Goal: Transaction & Acquisition: Obtain resource

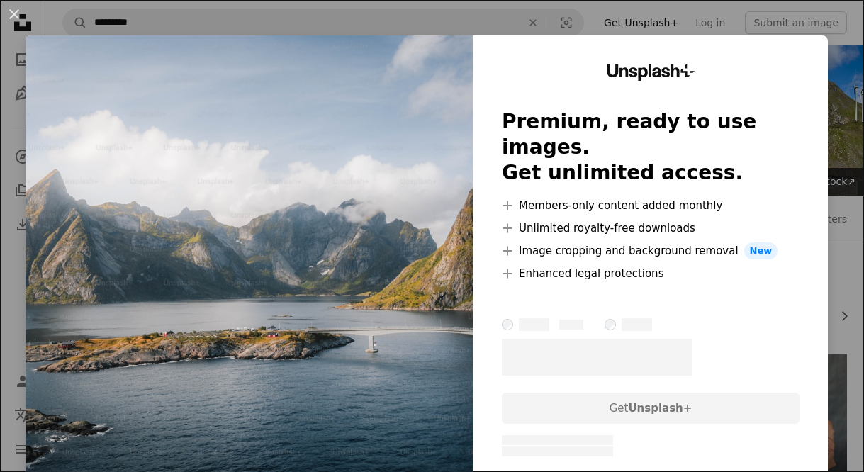
scroll to position [246, 0]
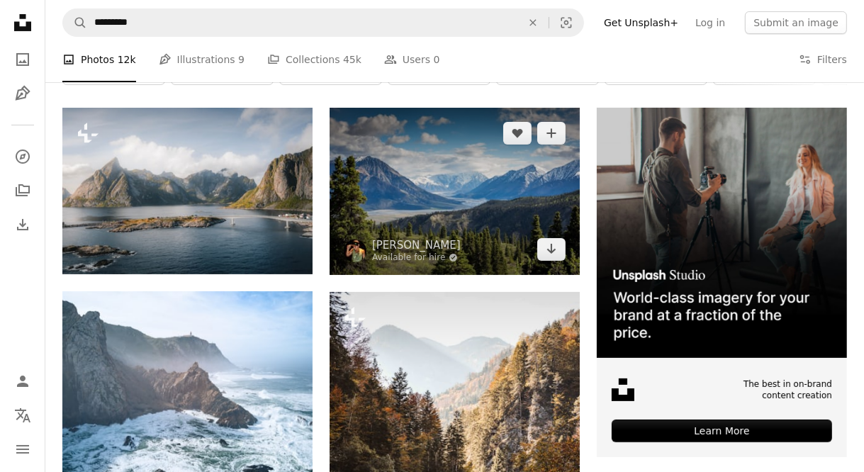
click at [527, 254] on img at bounding box center [455, 191] width 250 height 167
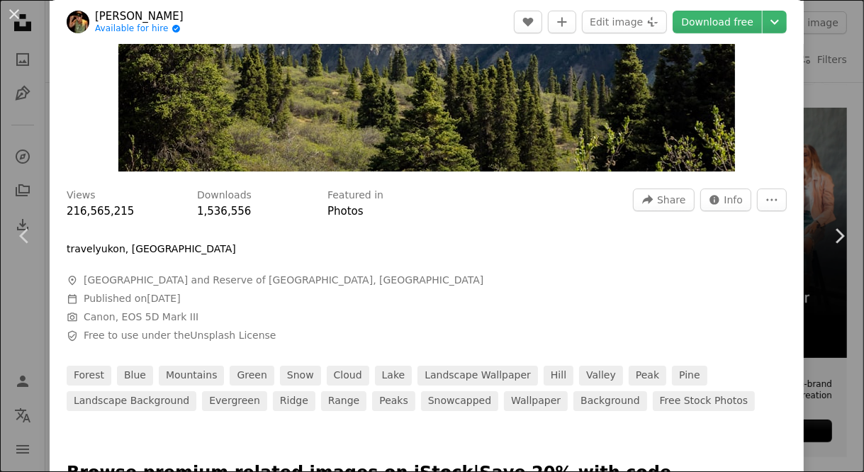
scroll to position [268, 0]
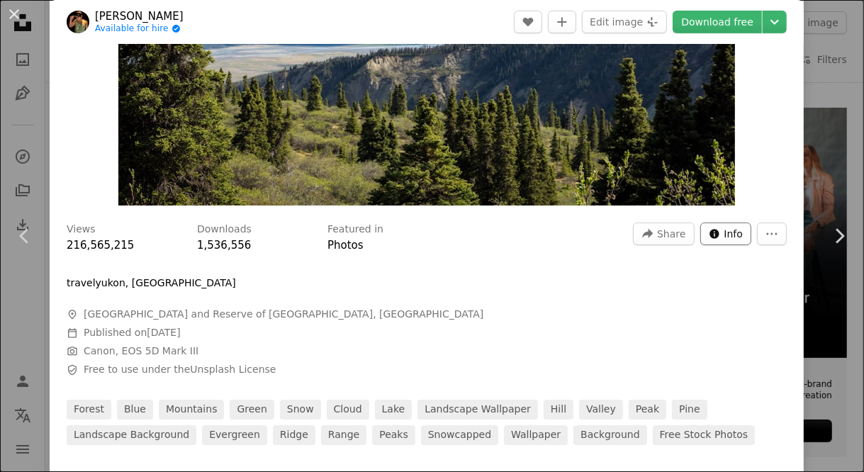
click at [743, 240] on span "Info" at bounding box center [733, 233] width 19 height 21
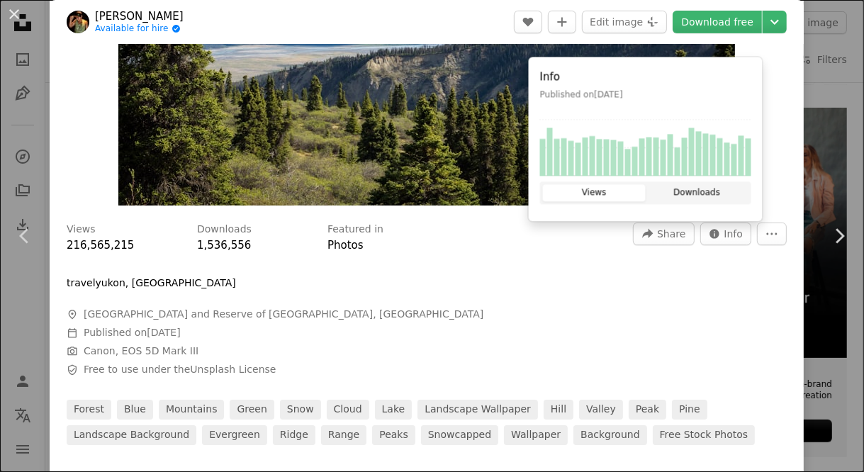
click at [697, 193] on button "Downloads" at bounding box center [697, 192] width 103 height 17
click at [613, 199] on button "Views" at bounding box center [594, 192] width 103 height 17
click at [761, 283] on div "Views 216,565,215 Downloads 1,536,556 Featured in Photos A forward-right arrow …" at bounding box center [427, 329] width 754 height 232
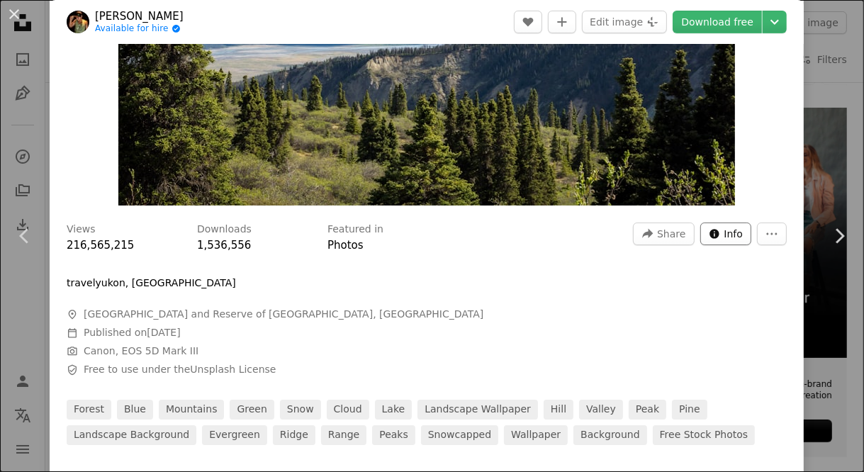
click at [741, 241] on span "Info" at bounding box center [733, 233] width 19 height 21
click at [775, 237] on button "More Actions" at bounding box center [772, 234] width 30 height 23
drag, startPoint x: 727, startPoint y: 281, endPoint x: 724, endPoint y: 259, distance: 22.3
click at [726, 283] on dialog "An X shape Chevron left Chevron right [PERSON_NAME] Available for hire A checkm…" at bounding box center [432, 236] width 864 height 472
click at [720, 240] on icon "Info icon" at bounding box center [714, 233] width 11 height 11
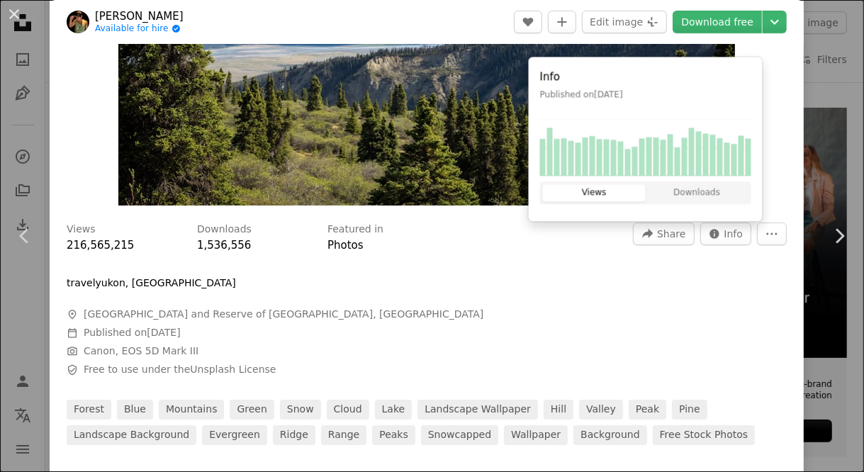
click at [725, 281] on div "Views 216,565,215 Downloads 1,536,556 Featured in Photos A forward-right arrow …" at bounding box center [427, 329] width 754 height 232
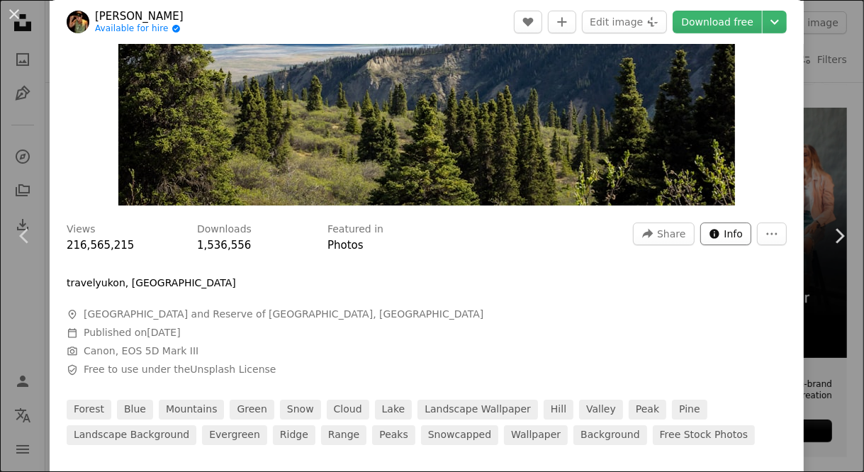
click at [720, 240] on icon "Info icon" at bounding box center [714, 233] width 11 height 11
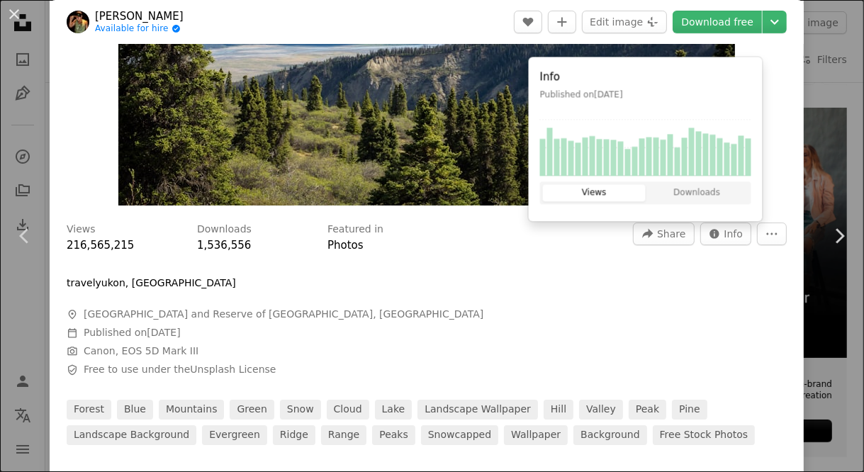
click at [730, 276] on div at bounding box center [427, 265] width 720 height 23
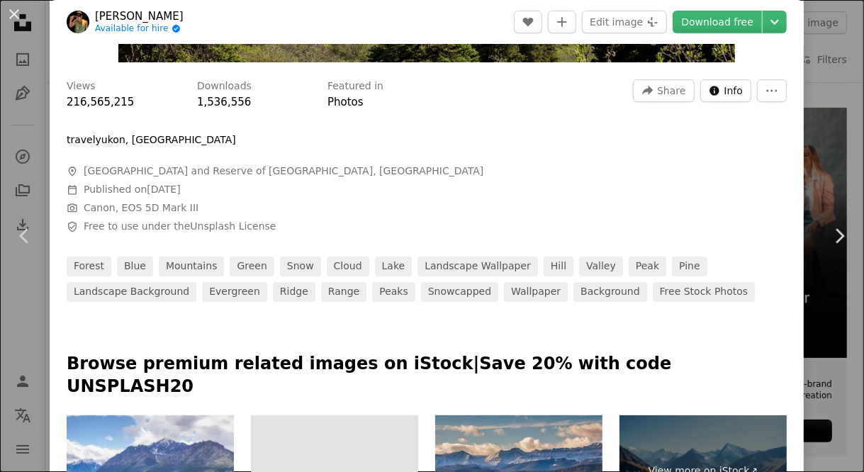
scroll to position [352, 0]
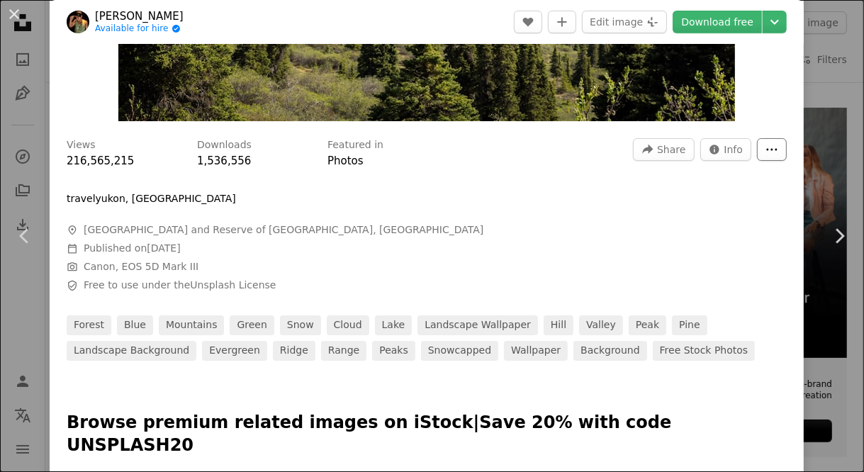
click at [779, 143] on button "More Actions" at bounding box center [772, 149] width 30 height 23
click at [718, 188] on dialog "An X shape Chevron left Chevron right [PERSON_NAME] Available for hire A checkm…" at bounding box center [432, 236] width 864 height 472
click at [719, 154] on icon "Stats about this image" at bounding box center [713, 149] width 9 height 9
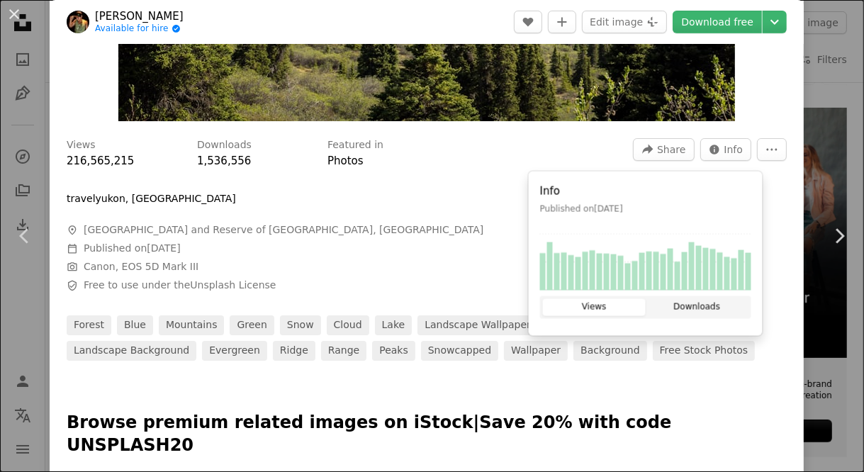
click at [694, 310] on button "Downloads" at bounding box center [697, 307] width 103 height 17
click at [605, 296] on div "Views Downloads" at bounding box center [645, 307] width 211 height 23
click at [565, 310] on button "Views" at bounding box center [594, 307] width 103 height 17
click at [466, 237] on span "A map marker [GEOGRAPHIC_DATA] and Reserve of [GEOGRAPHIC_DATA], [GEOGRAPHIC_DA…" at bounding box center [279, 230] width 425 height 14
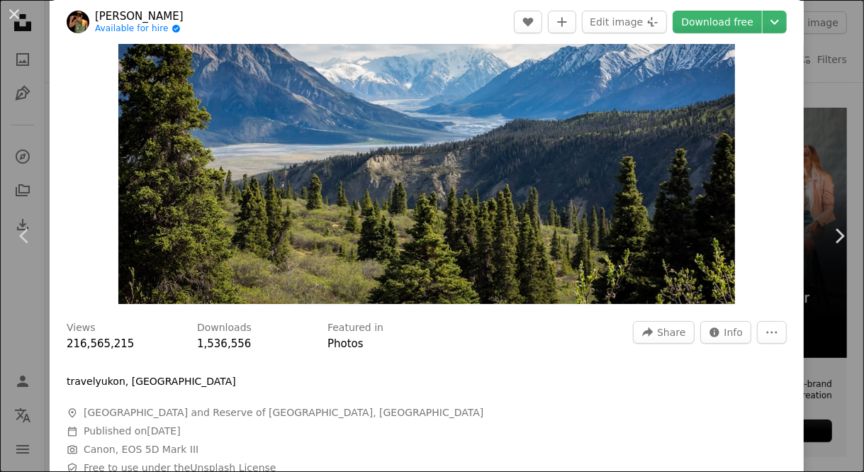
scroll to position [0, 0]
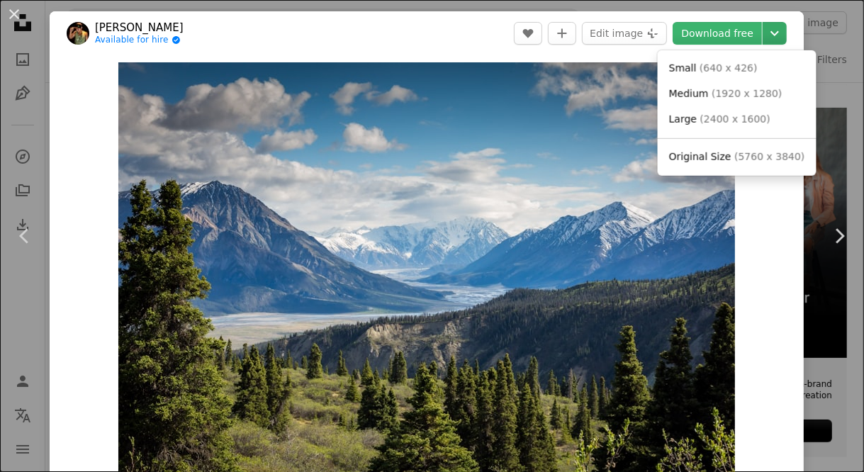
click at [782, 38] on icon "Chevron down" at bounding box center [774, 33] width 23 height 17
click at [767, 202] on dialog "An X shape Chevron left Chevron right [PERSON_NAME] Available for hire A checkm…" at bounding box center [432, 236] width 864 height 472
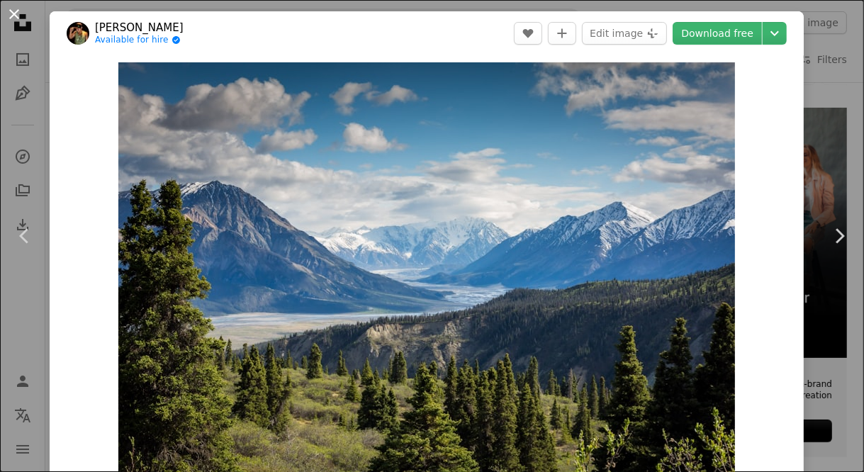
click at [23, 16] on button "An X shape" at bounding box center [14, 14] width 17 height 17
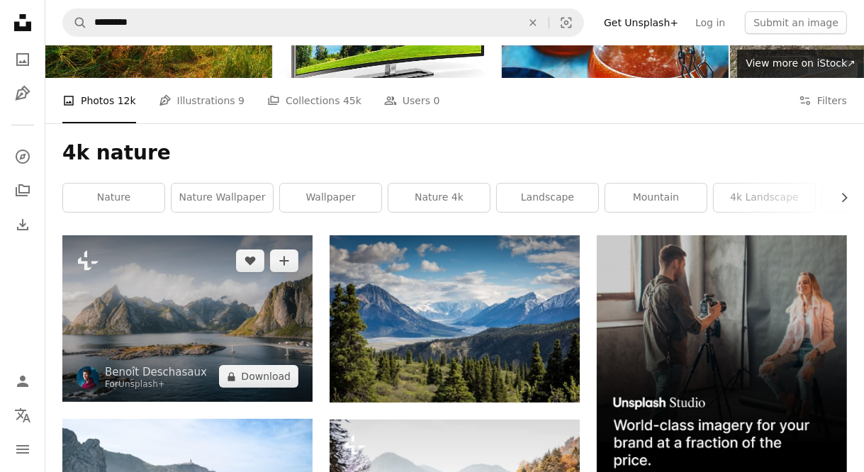
scroll to position [240, 0]
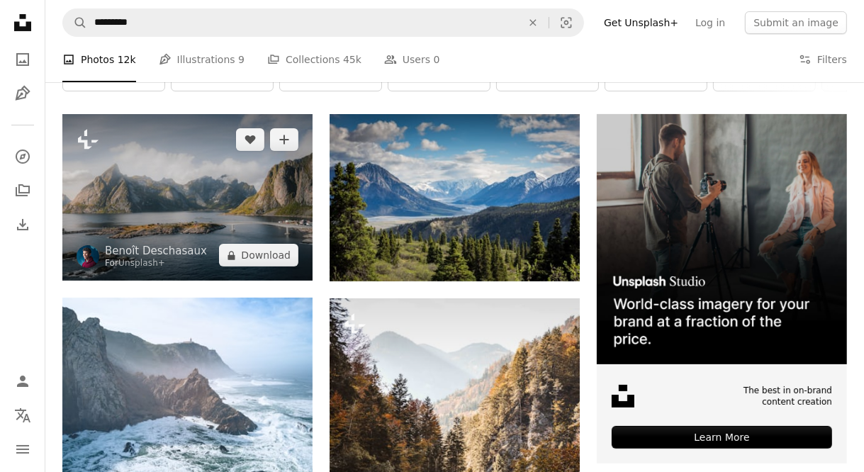
click at [202, 224] on img at bounding box center [187, 197] width 250 height 167
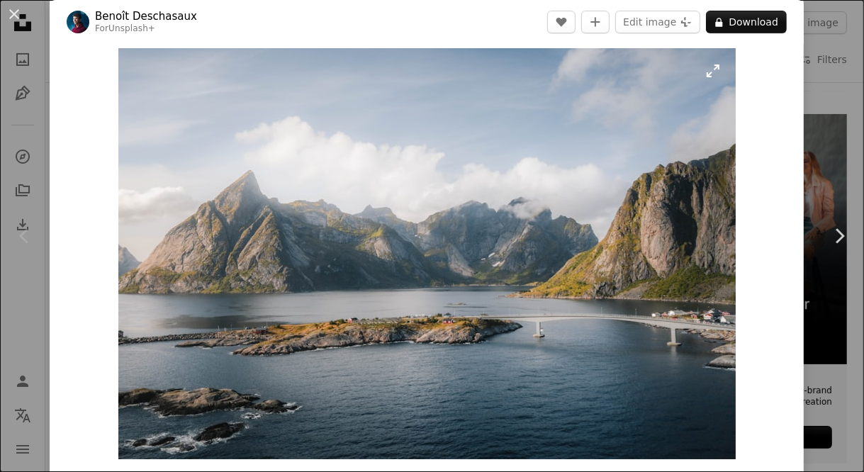
scroll to position [91, 0]
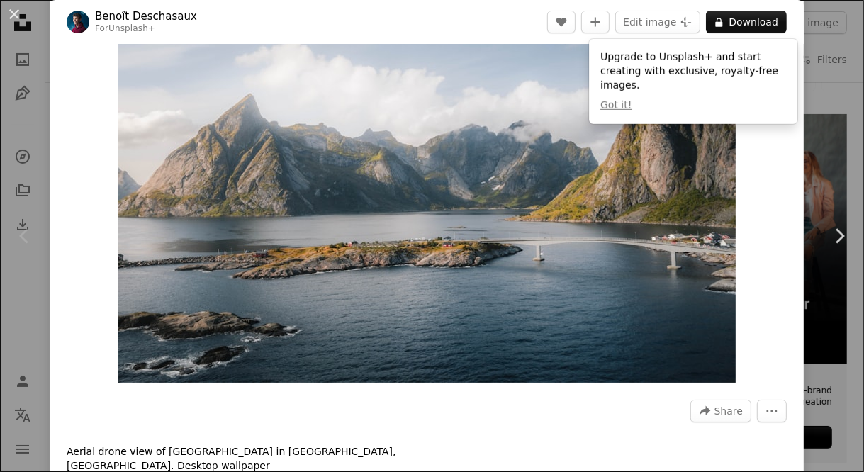
click at [758, 215] on div "Zoom in" at bounding box center [427, 177] width 754 height 425
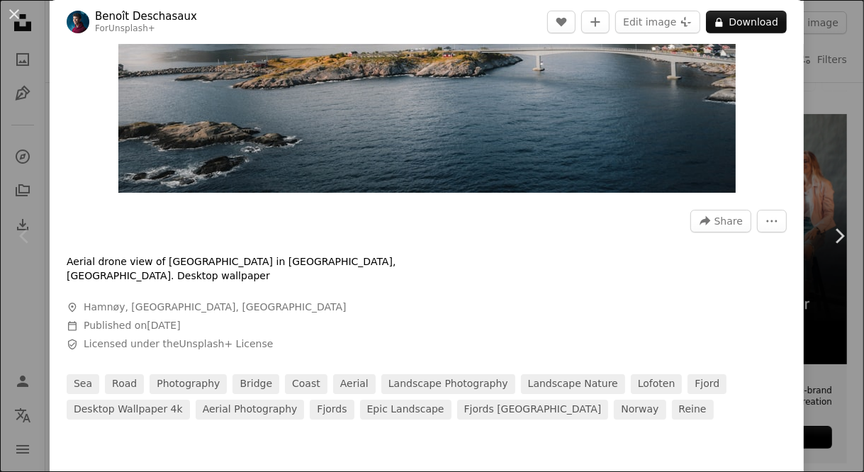
scroll to position [356, 0]
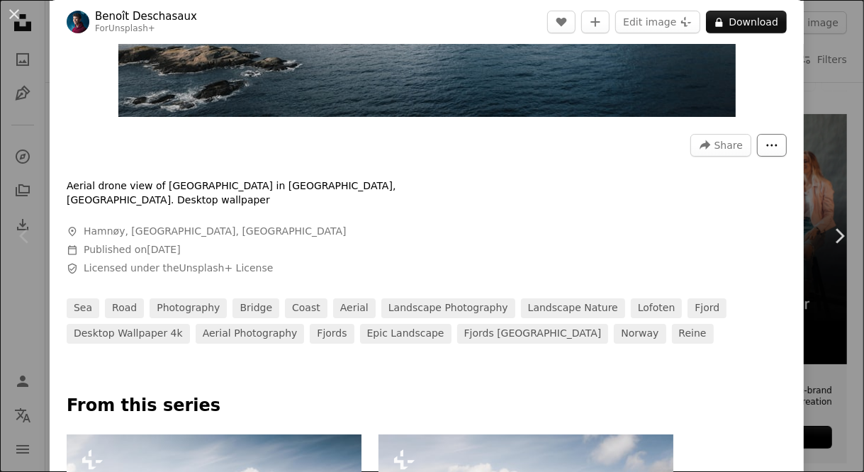
click at [787, 151] on button "More Actions" at bounding box center [772, 145] width 30 height 23
click at [750, 218] on dialog "An X shape Chevron left Chevron right [PERSON_NAME] For Unsplash+ A heart A plu…" at bounding box center [432, 236] width 864 height 472
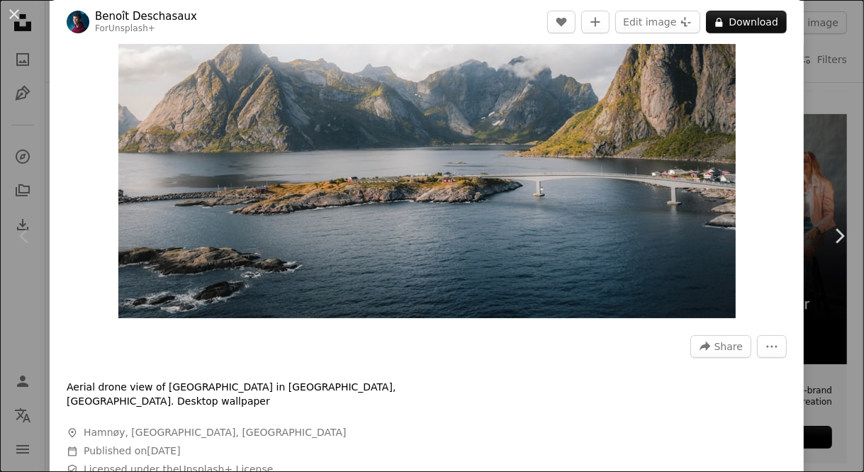
scroll to position [0, 0]
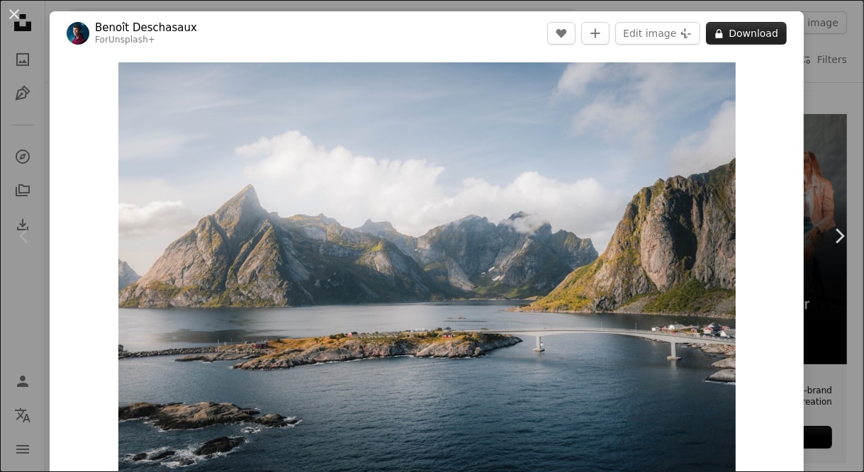
click at [745, 39] on button "A lock Download" at bounding box center [746, 33] width 81 height 23
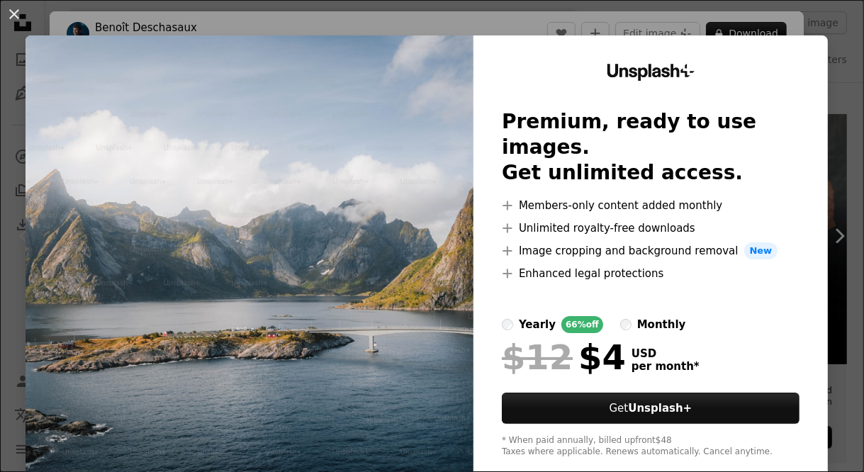
click at [293, 252] on img at bounding box center [250, 260] width 448 height 451
click at [9, 16] on button "An X shape" at bounding box center [14, 14] width 17 height 17
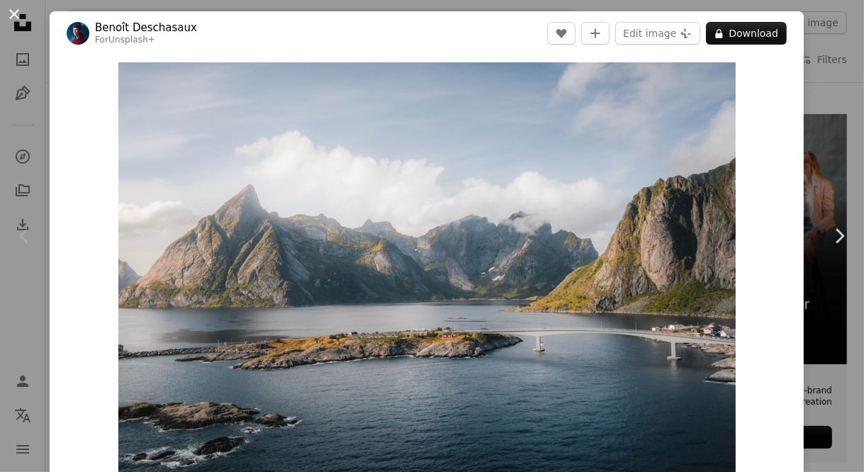
click at [13, 9] on button "An X shape" at bounding box center [14, 14] width 17 height 17
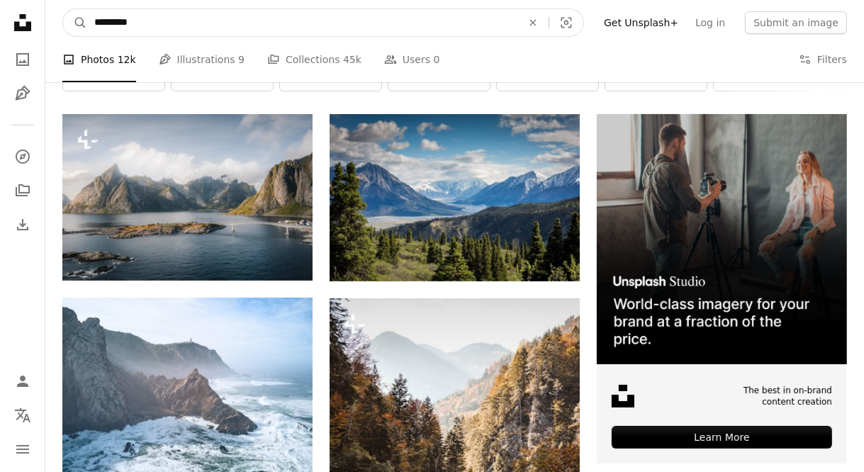
click at [224, 30] on input "*********" at bounding box center [302, 22] width 430 height 27
click at [536, 24] on icon "Find visuals sitewide" at bounding box center [532, 22] width 6 height 6
type input "*****"
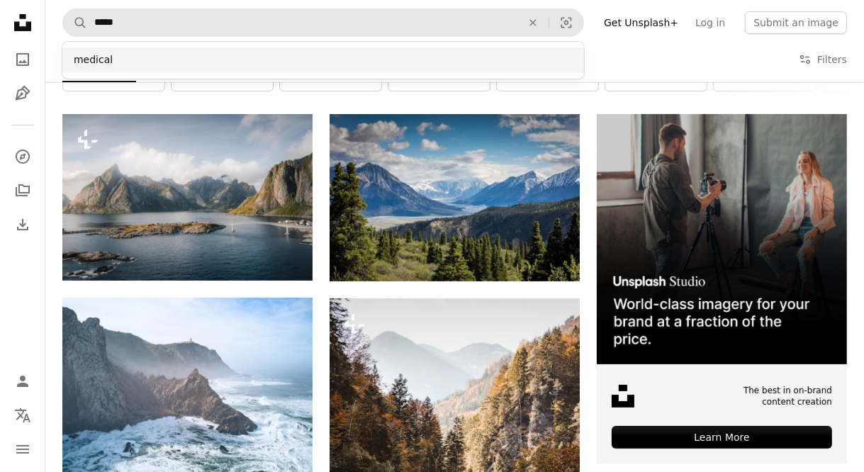
click at [101, 50] on div "medical" at bounding box center [323, 60] width 522 height 26
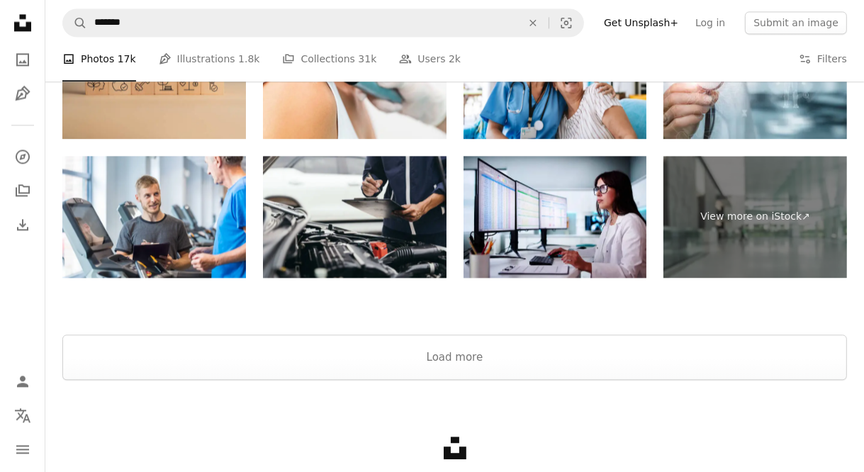
scroll to position [2735, 0]
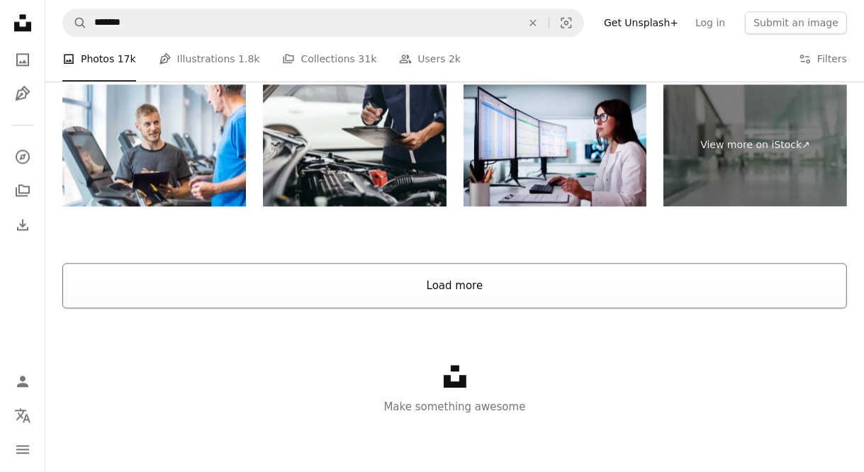
click at [274, 289] on button "Load more" at bounding box center [454, 285] width 784 height 45
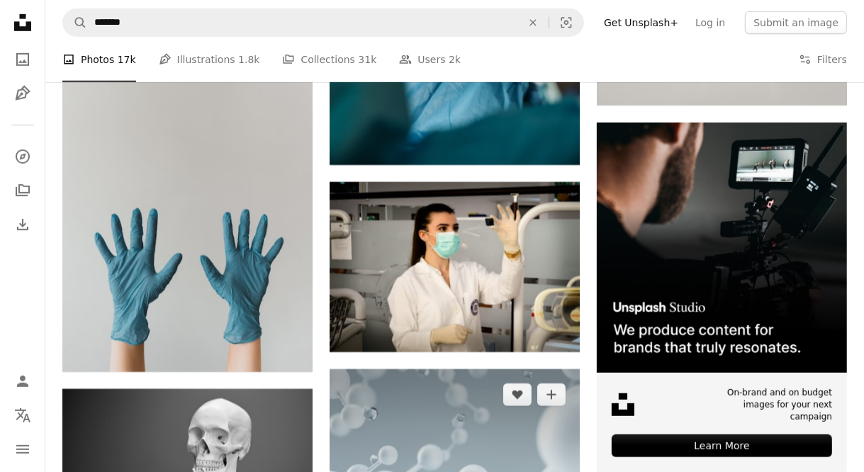
scroll to position [5690, 0]
